Goal: Find specific page/section: Find specific page/section

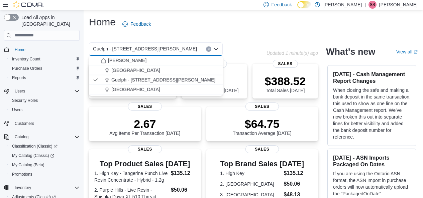
scroll to position [15, 0]
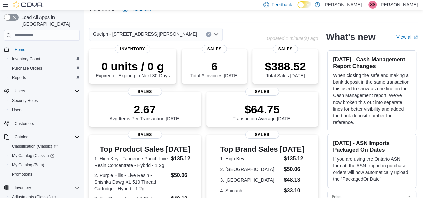
click at [32, 45] on span "Home" at bounding box center [46, 49] width 68 height 8
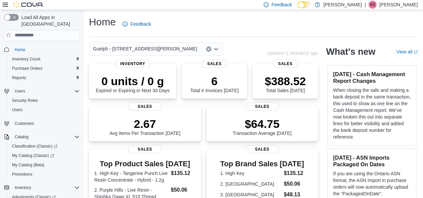
click at [167, 53] on div "Guelph - [STREET_ADDRESS][PERSON_NAME]" at bounding box center [156, 48] width 134 height 13
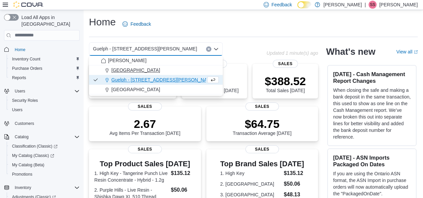
click at [157, 73] on div "[GEOGRAPHIC_DATA]" at bounding box center [160, 70] width 118 height 7
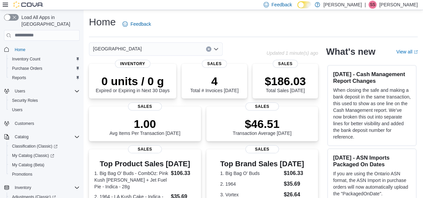
click at [168, 48] on div "[GEOGRAPHIC_DATA]" at bounding box center [156, 48] width 134 height 13
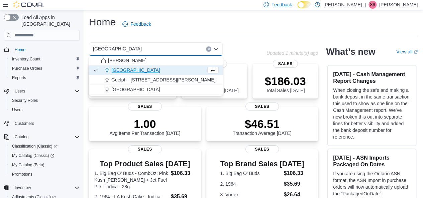
click at [155, 77] on span "Guelph - [STREET_ADDRESS][PERSON_NAME]" at bounding box center [163, 80] width 104 height 7
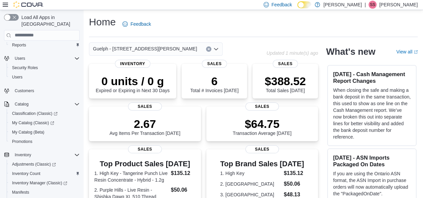
scroll to position [77, 0]
